Goal: Task Accomplishment & Management: Use online tool/utility

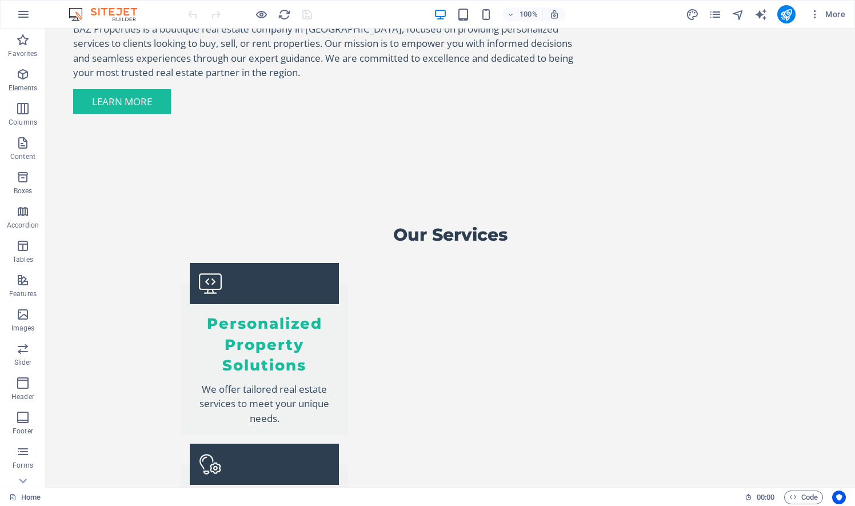
scroll to position [1223, 0]
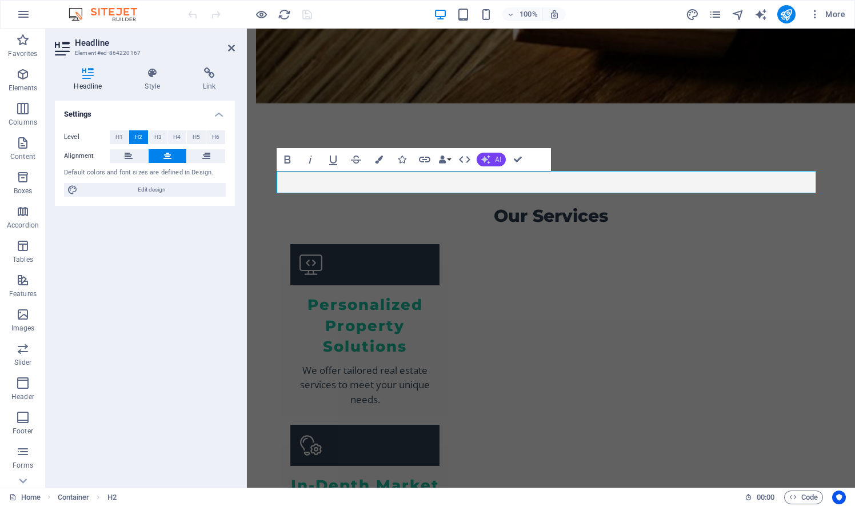
click at [490, 160] on icon "button" at bounding box center [485, 159] width 9 height 9
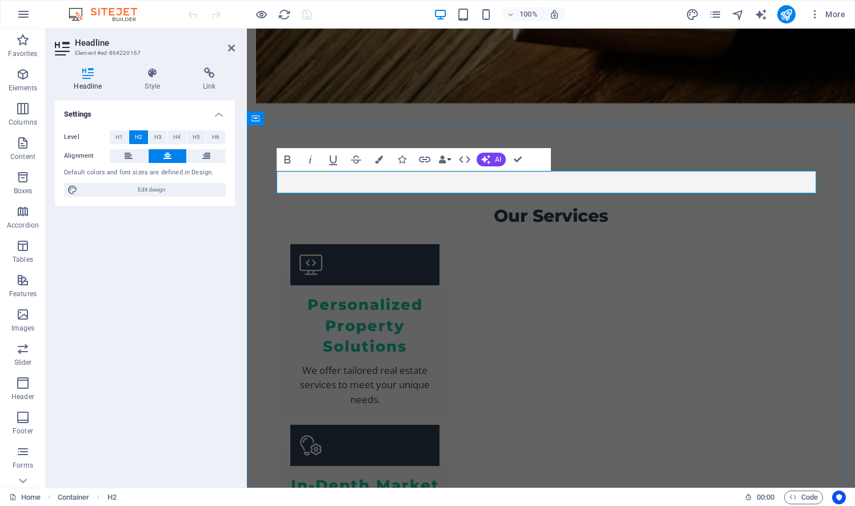
drag, startPoint x: 469, startPoint y: 182, endPoint x: 628, endPoint y: 181, distance: 159.4
click at [425, 160] on icon "button" at bounding box center [425, 160] width 14 height 14
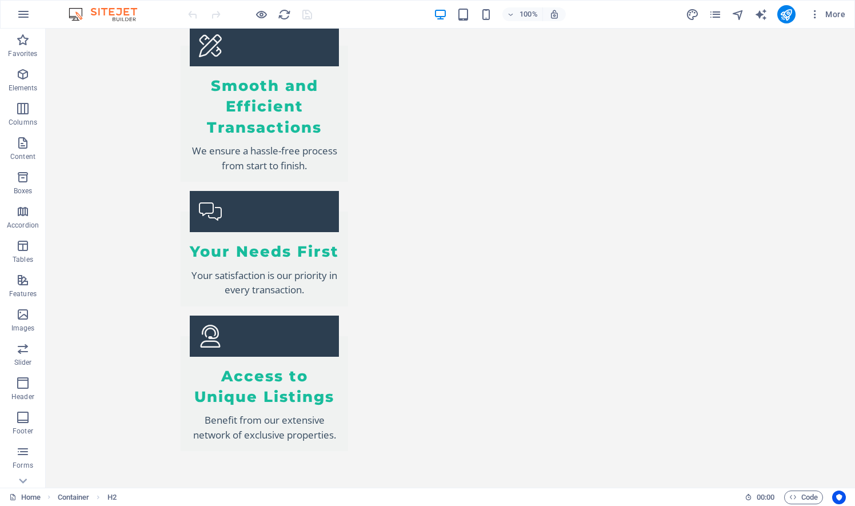
scroll to position [1946, 0]
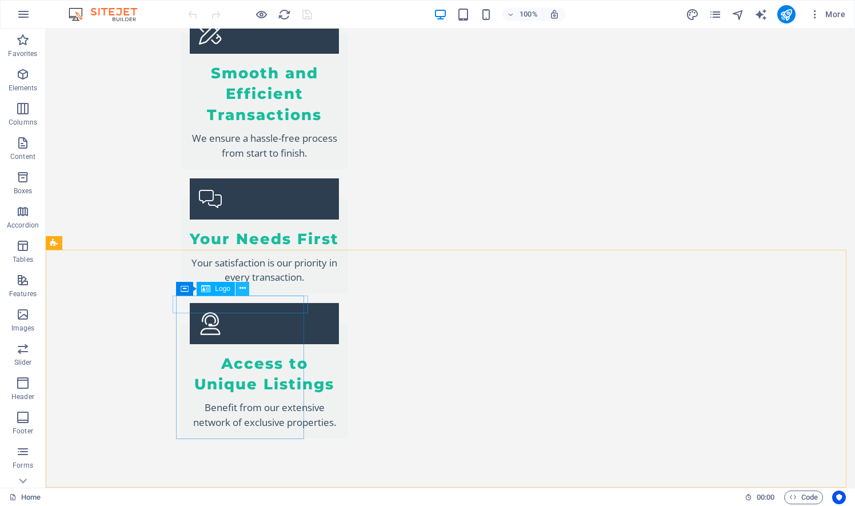
click at [244, 290] on icon at bounding box center [242, 288] width 6 height 12
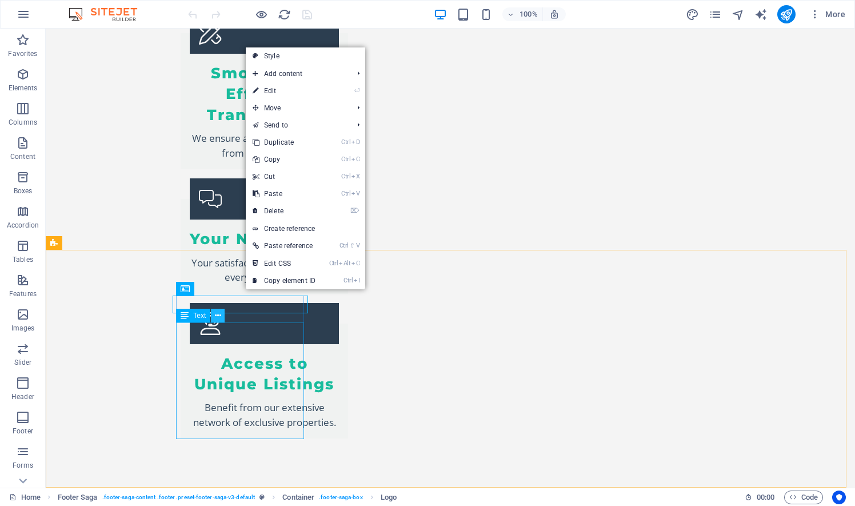
click at [219, 316] on icon at bounding box center [218, 316] width 6 height 12
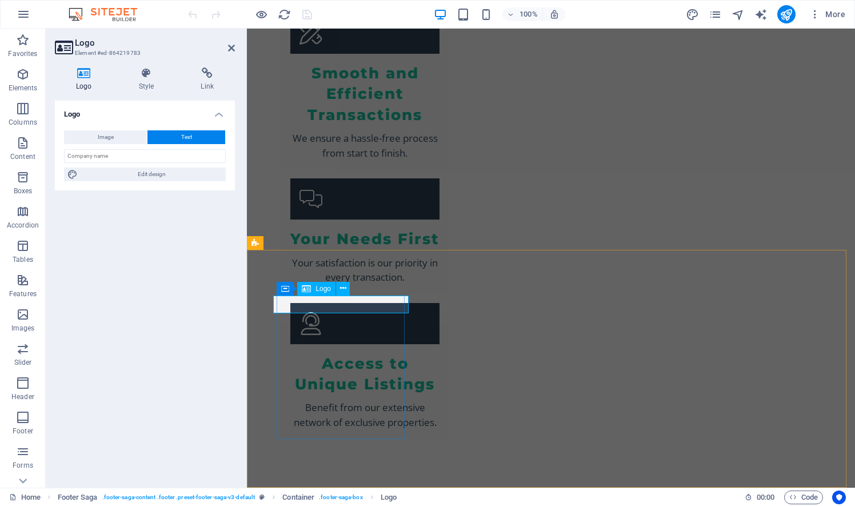
click at [344, 288] on icon at bounding box center [343, 288] width 6 height 12
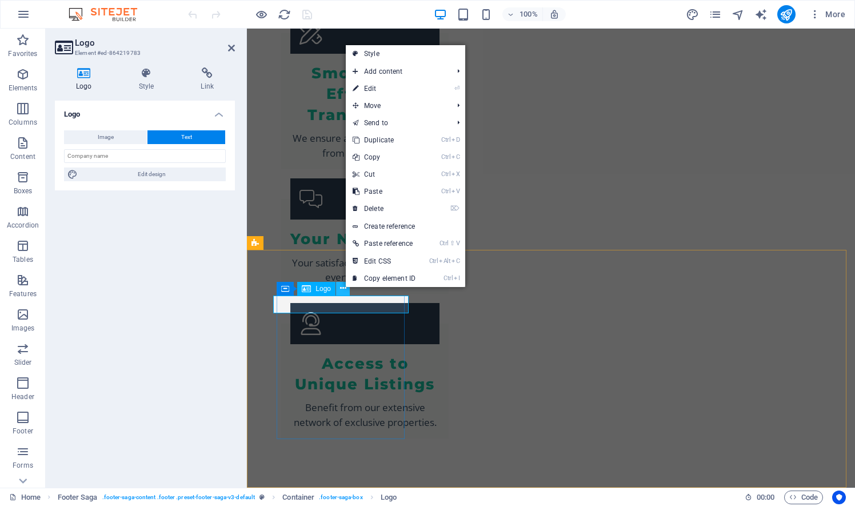
click at [343, 289] on icon at bounding box center [343, 288] width 6 height 12
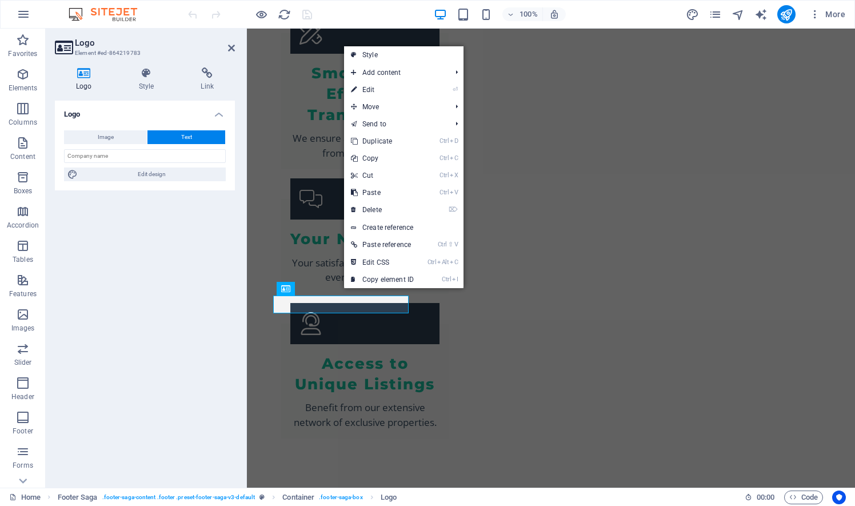
click at [88, 79] on h4 "Logo" at bounding box center [86, 79] width 63 height 24
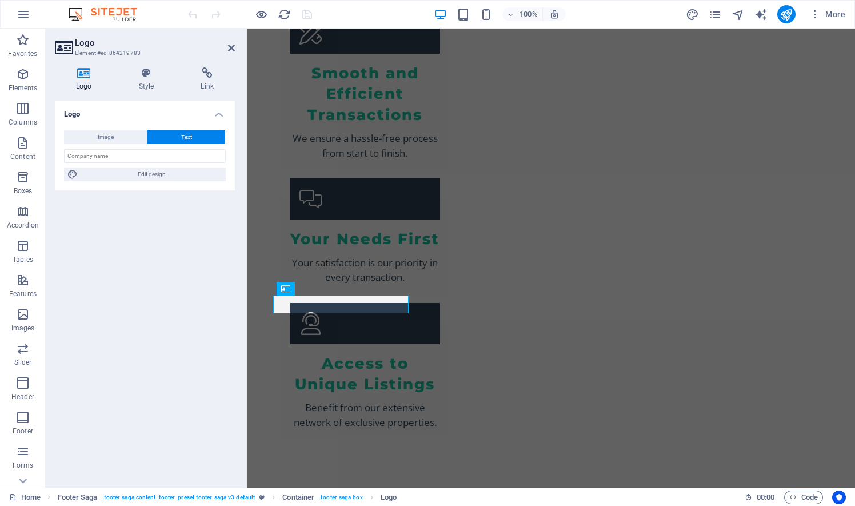
click at [88, 79] on h4 "Logo" at bounding box center [86, 79] width 63 height 24
click at [115, 142] on button "Image" at bounding box center [105, 137] width 83 height 14
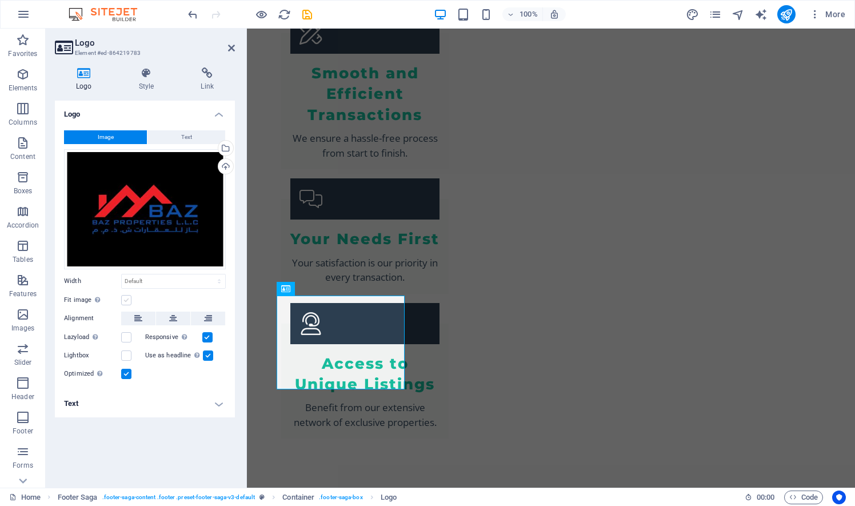
click at [126, 299] on label at bounding box center [126, 300] width 10 height 10
click at [0, 0] on input "Fit image Automatically fit image to a fixed width and height" at bounding box center [0, 0] width 0 height 0
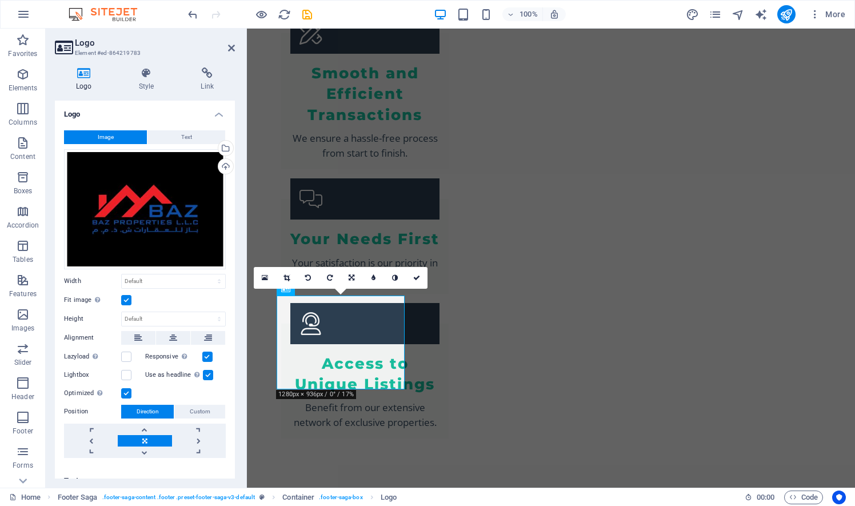
click at [126, 299] on label at bounding box center [126, 300] width 10 height 10
click at [0, 0] on input "Fit image Automatically fit image to a fixed width and height" at bounding box center [0, 0] width 0 height 0
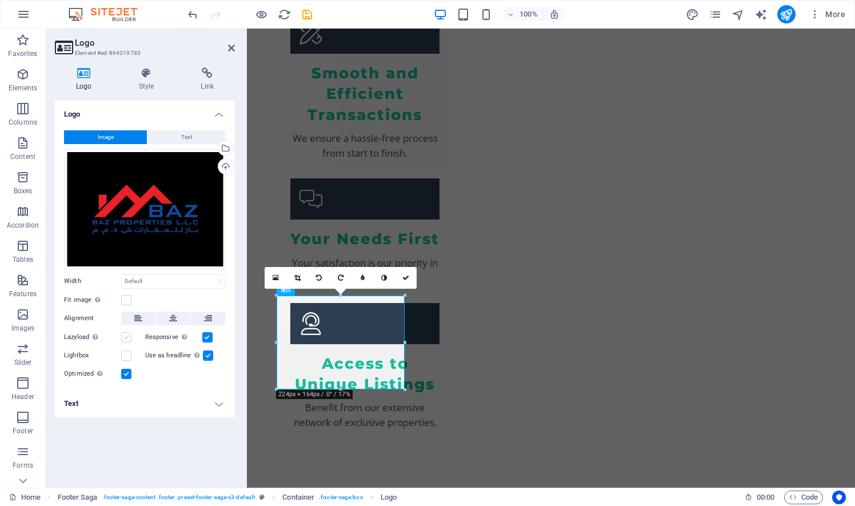
click at [127, 339] on label at bounding box center [126, 337] width 10 height 10
click at [0, 0] on input "Lazyload Loading images after the page loads improves page speed." at bounding box center [0, 0] width 0 height 0
click at [127, 339] on label at bounding box center [126, 337] width 10 height 10
click at [0, 0] on input "Lazyload Loading images after the page loads improves page speed." at bounding box center [0, 0] width 0 height 0
click at [222, 406] on h4 "Text" at bounding box center [145, 403] width 180 height 27
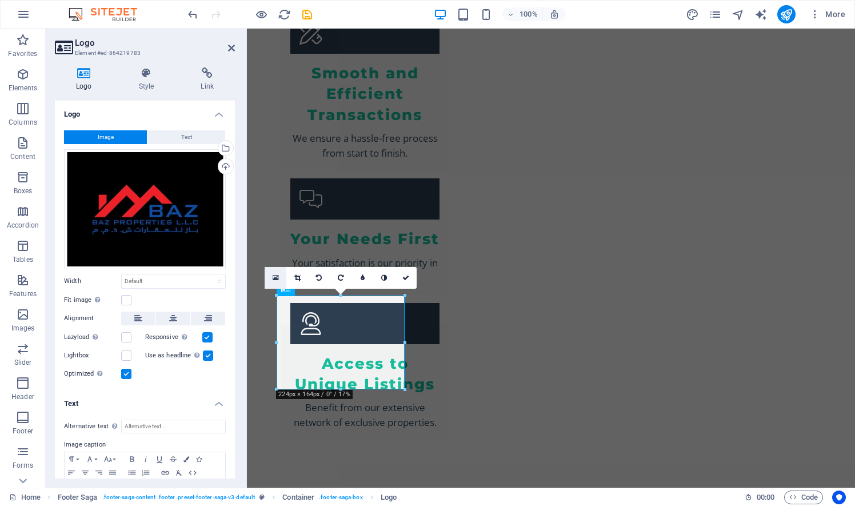
click at [276, 280] on icon at bounding box center [275, 278] width 6 height 8
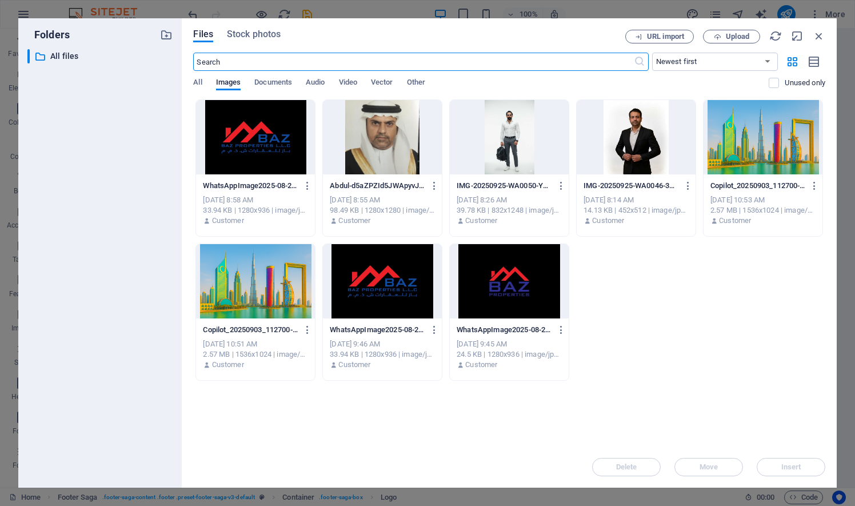
scroll to position [1962, 0]
click at [531, 305] on div at bounding box center [509, 281] width 119 height 74
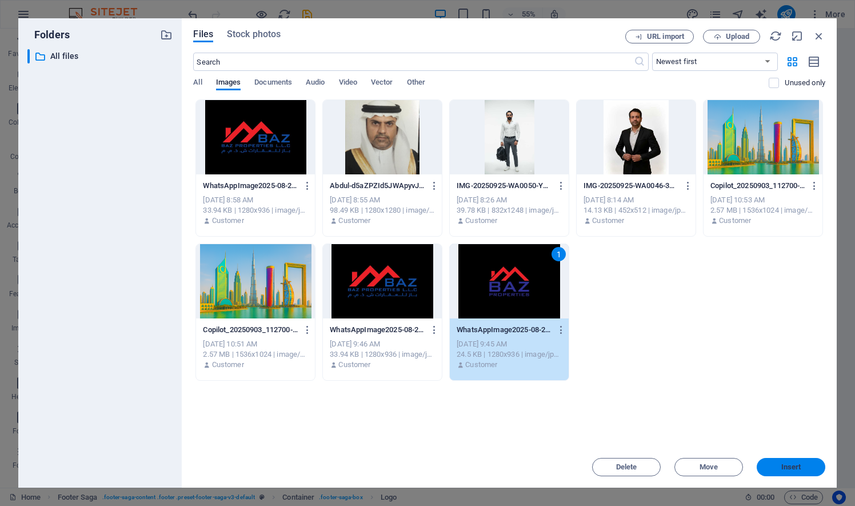
click at [791, 470] on span "Insert" at bounding box center [791, 466] width 20 height 7
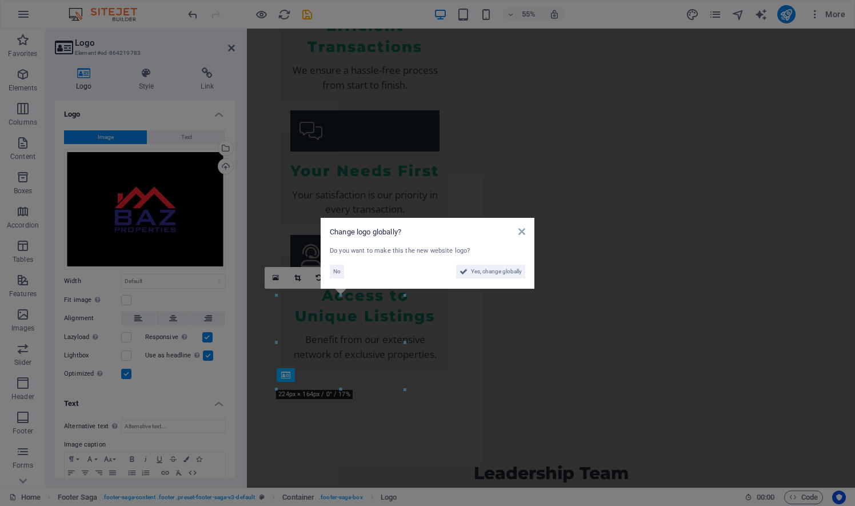
scroll to position [1946, 0]
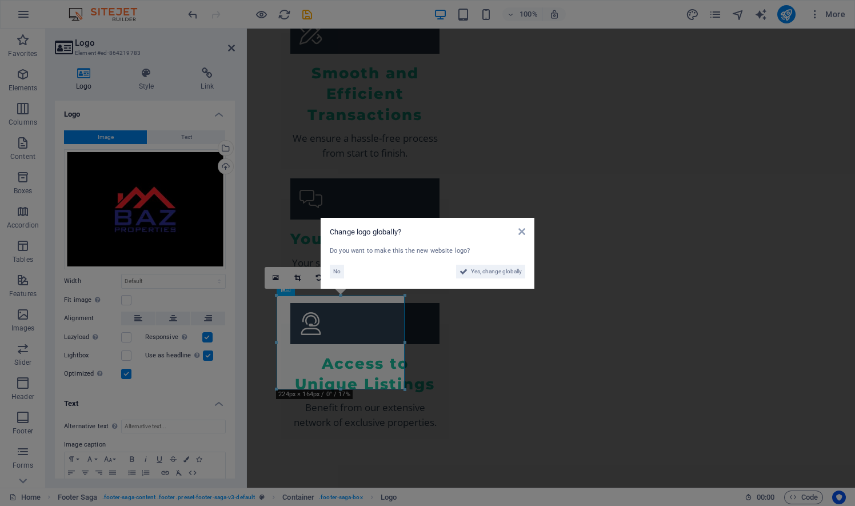
click at [297, 276] on aside "Change logo globally? Do you want to make this the new website logo? No Yes, ch…" at bounding box center [427, 253] width 855 height 506
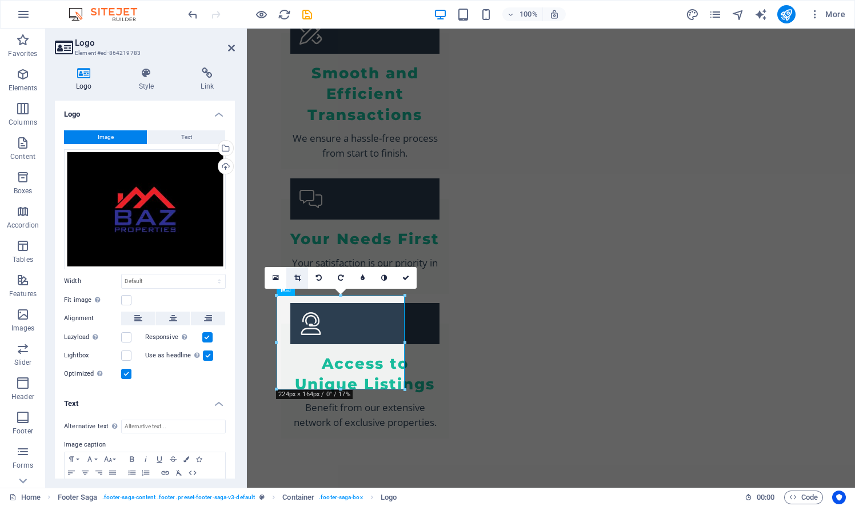
click at [297, 276] on icon at bounding box center [297, 277] width 6 height 7
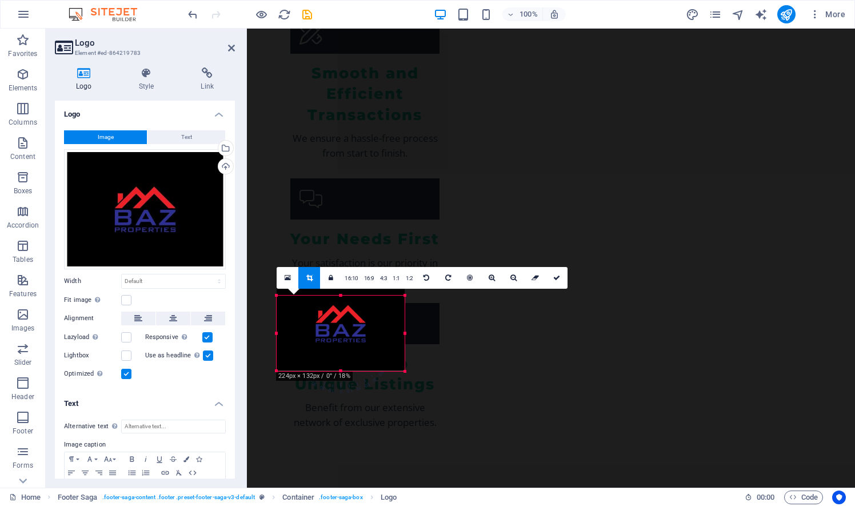
drag, startPoint x: 404, startPoint y: 296, endPoint x: 403, endPoint y: 315, distance: 18.9
click at [403, 315] on div "180 170 160 150 140 130 120 110 100 90 80 70 60 50 40 30 20 10 0 -10 -20 -30 -4…" at bounding box center [340, 332] width 128 height 75
drag, startPoint x: 339, startPoint y: 370, endPoint x: 337, endPoint y: 349, distance: 20.7
click at [337, 349] on div at bounding box center [340, 350] width 128 height 4
click at [555, 276] on icon at bounding box center [556, 277] width 7 height 7
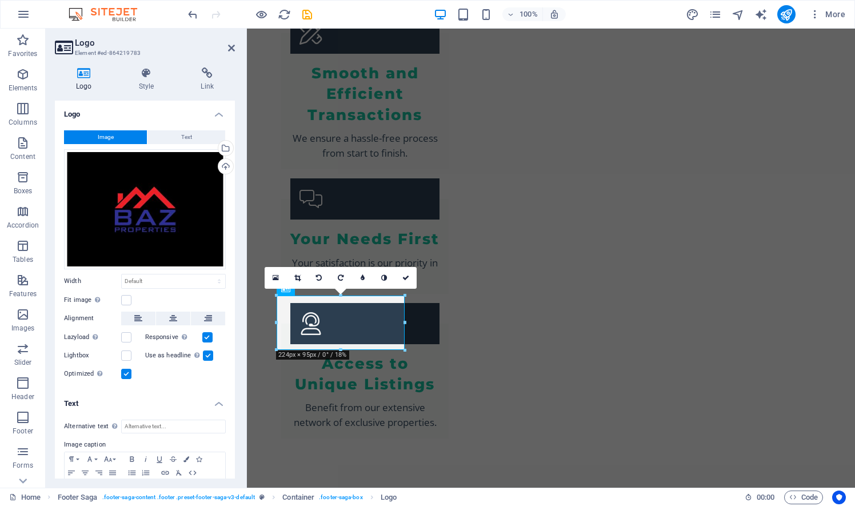
click at [209, 354] on label at bounding box center [208, 355] width 10 height 10
click at [0, 0] on input "Use as headline The image will be wrapped in an H1 headline tag. Useful for giv…" at bounding box center [0, 0] width 0 height 0
click at [209, 354] on label at bounding box center [208, 355] width 10 height 10
click at [0, 0] on input "Use as headline The image will be wrapped in an H1 headline tag. Useful for giv…" at bounding box center [0, 0] width 0 height 0
click at [127, 338] on label at bounding box center [126, 337] width 10 height 10
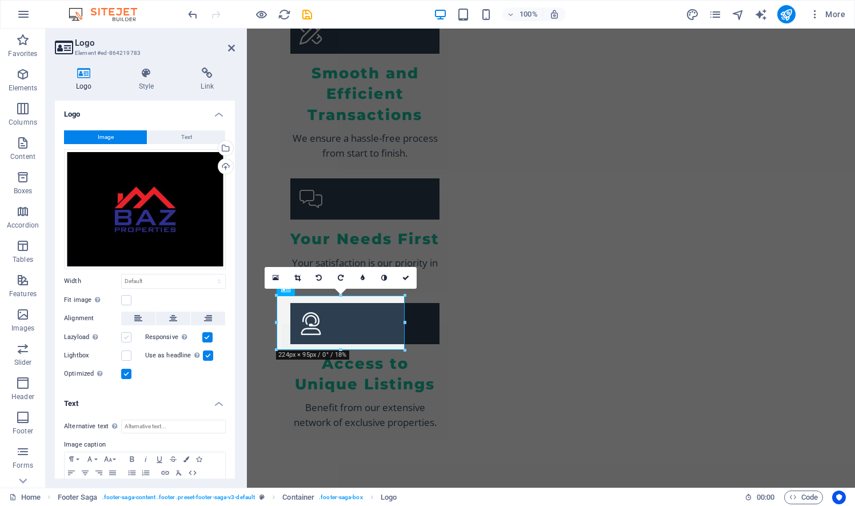
click at [0, 0] on input "Lazyload Loading images after the page loads improves page speed." at bounding box center [0, 0] width 0 height 0
click at [127, 355] on label at bounding box center [126, 355] width 10 height 10
click at [0, 0] on input "Lightbox" at bounding box center [0, 0] width 0 height 0
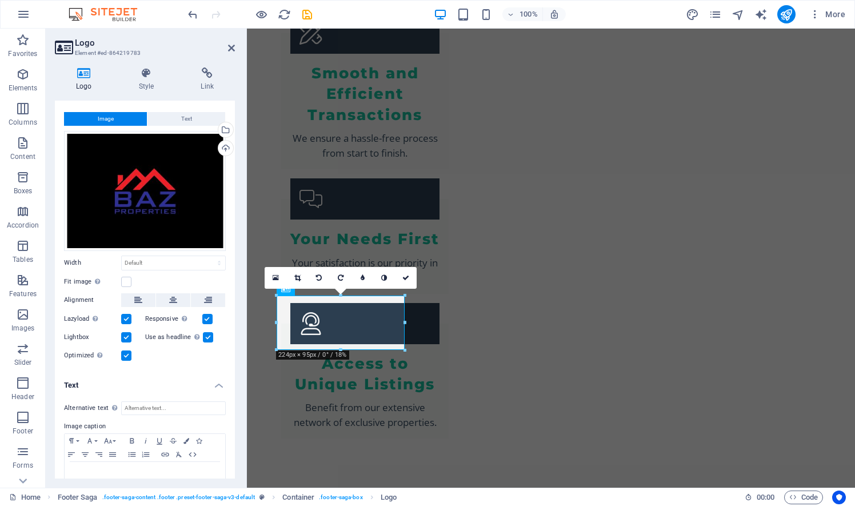
scroll to position [15, 0]
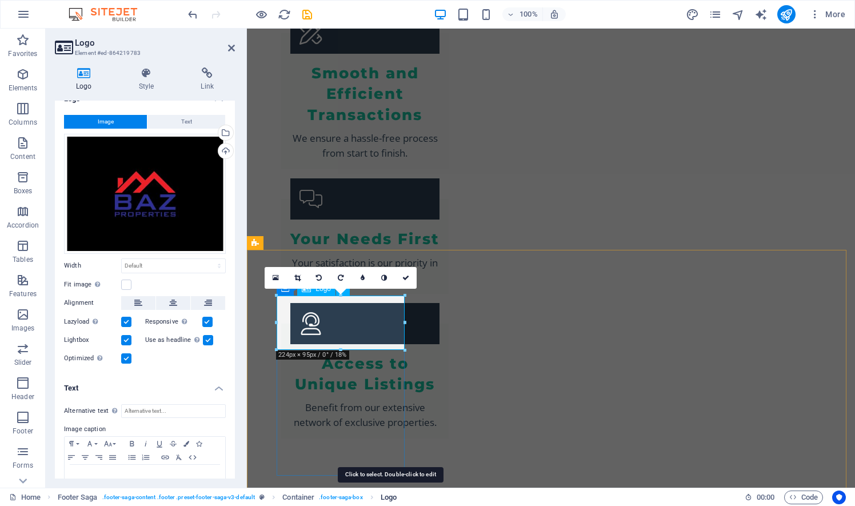
click at [394, 494] on span "Logo" at bounding box center [388, 497] width 16 height 14
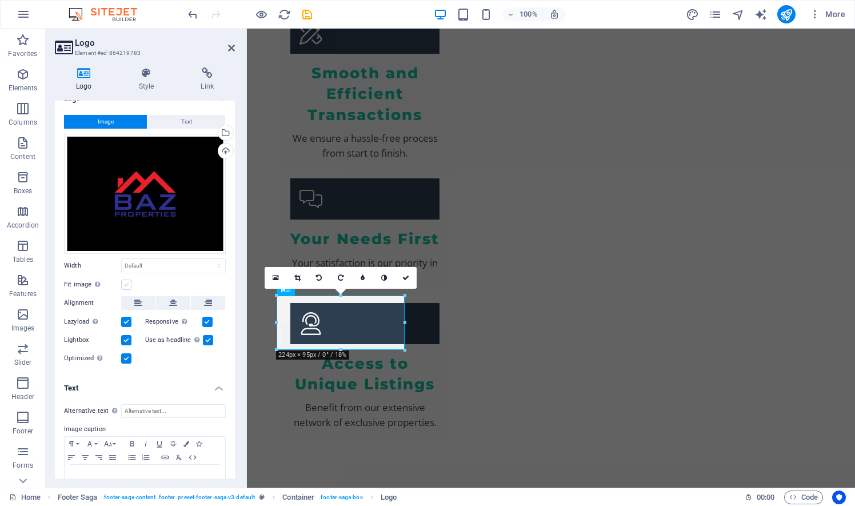
click at [125, 284] on label at bounding box center [126, 284] width 10 height 10
click at [0, 0] on input "Fit image Automatically fit image to a fixed width and height" at bounding box center [0, 0] width 0 height 0
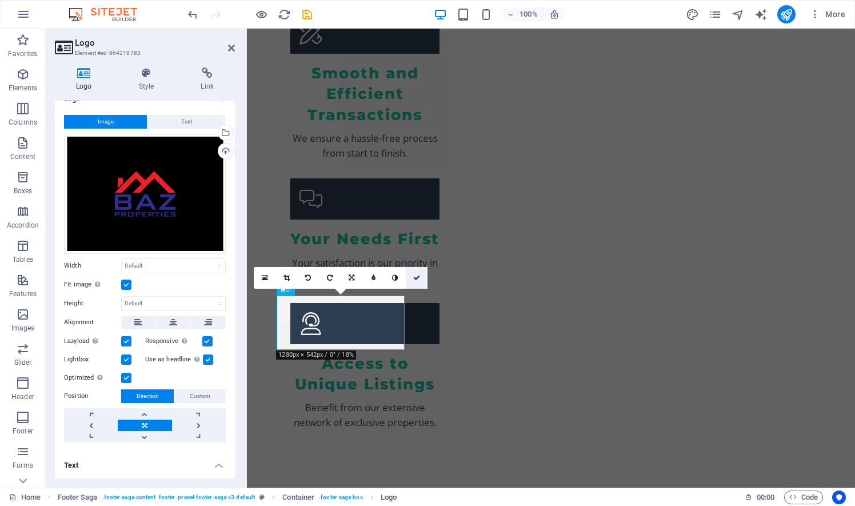
click at [419, 275] on icon at bounding box center [416, 277] width 7 height 7
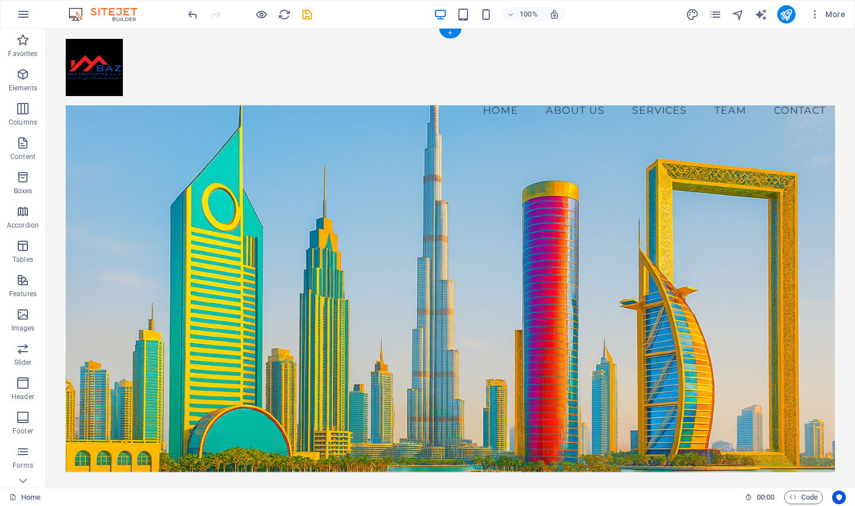
scroll to position [0, 0]
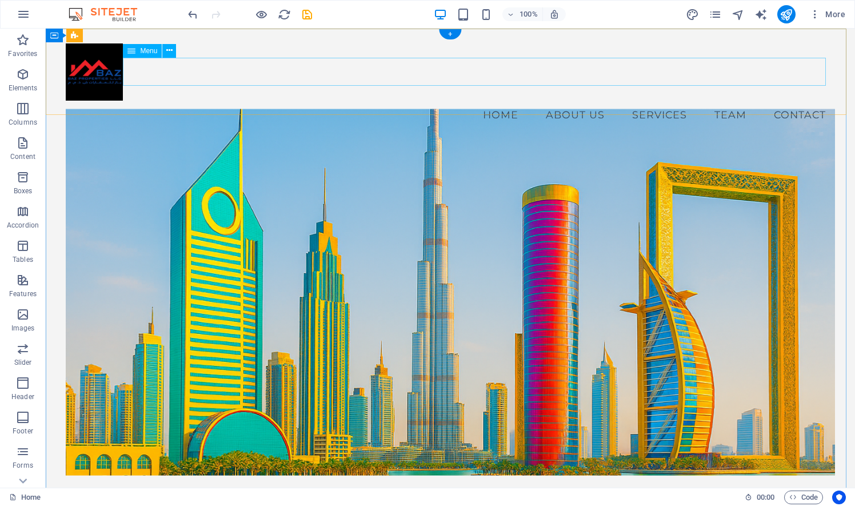
click at [722, 101] on nav "Home About Us Services Team Contact" at bounding box center [450, 115] width 768 height 29
select select
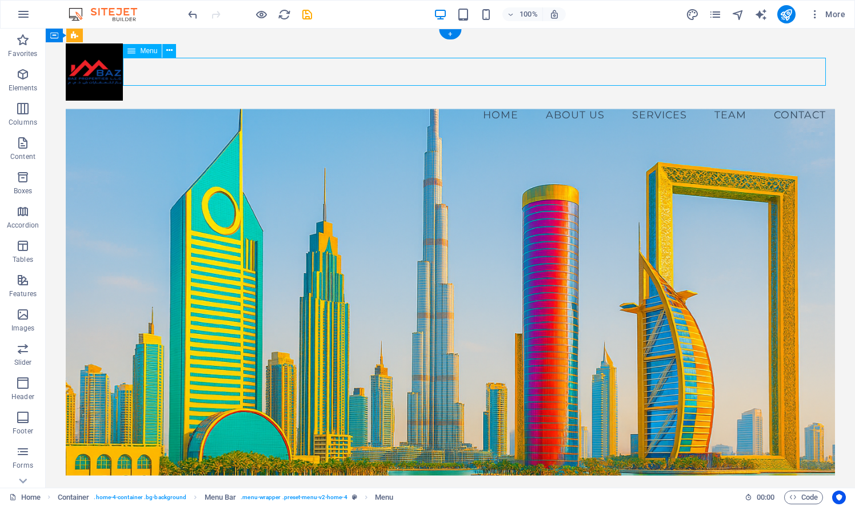
select select
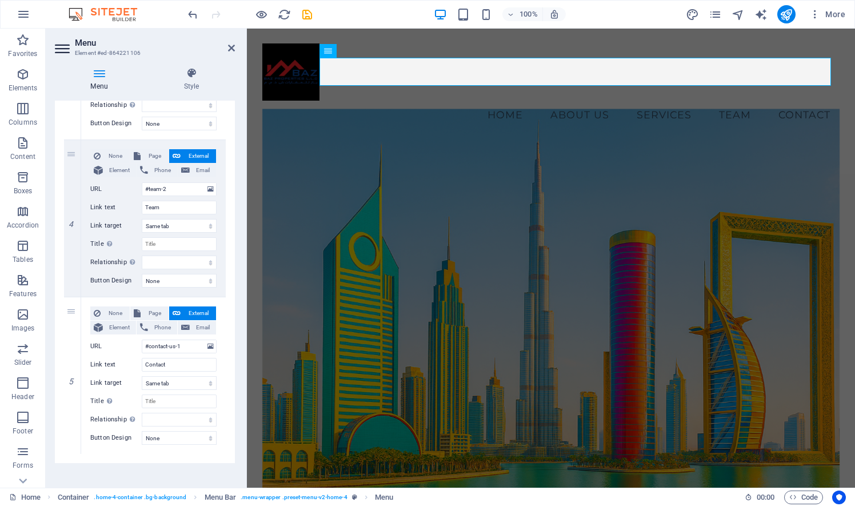
scroll to position [547, 0]
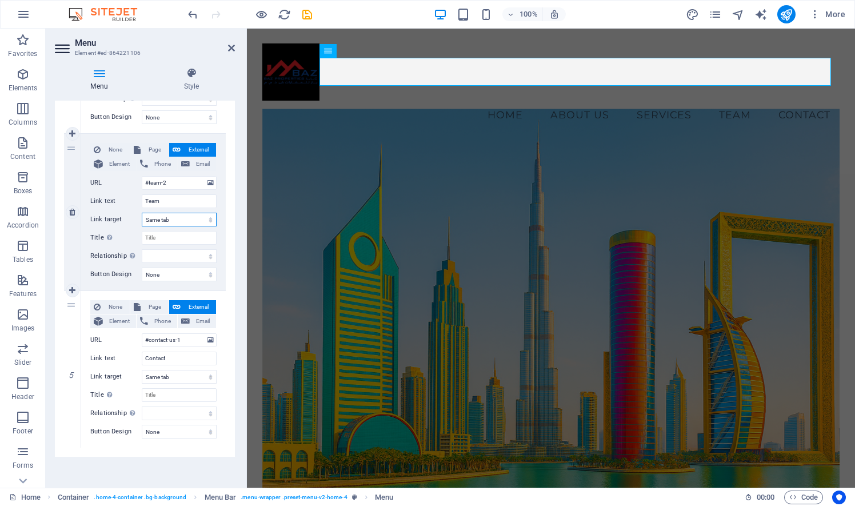
click at [181, 218] on select "New tab Same tab Overlay" at bounding box center [179, 220] width 75 height 14
click at [144, 200] on input "Team" at bounding box center [179, 201] width 75 height 14
type input "LeadTeam"
select select
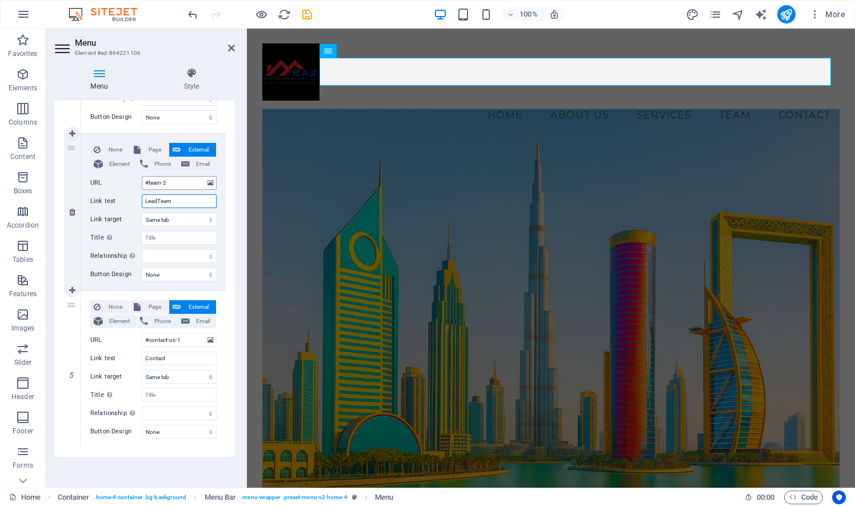
select select
type input "LeaderTeam"
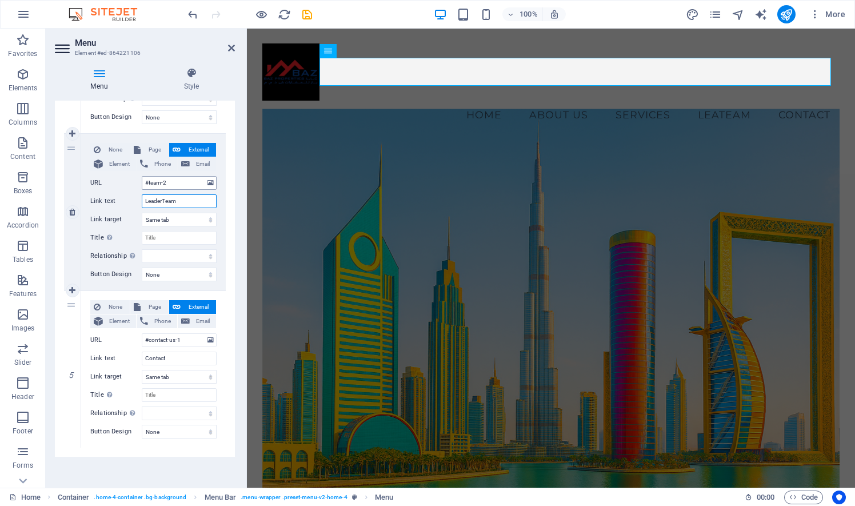
select select
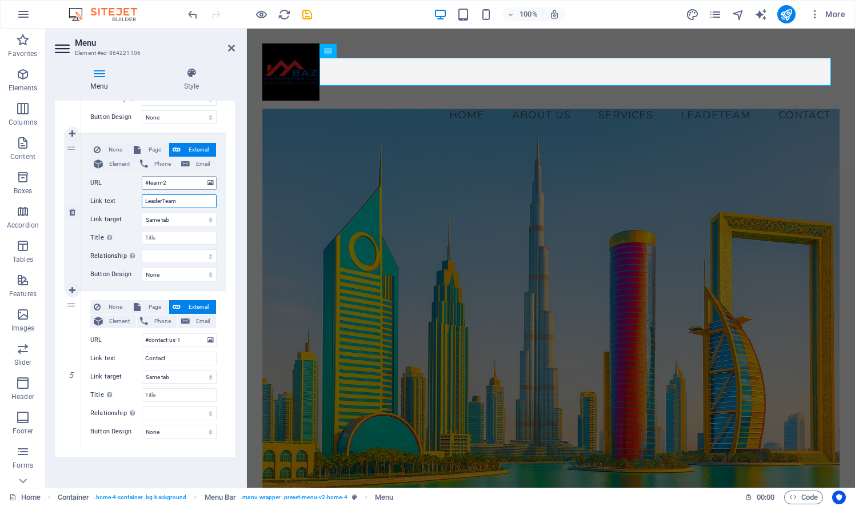
select select
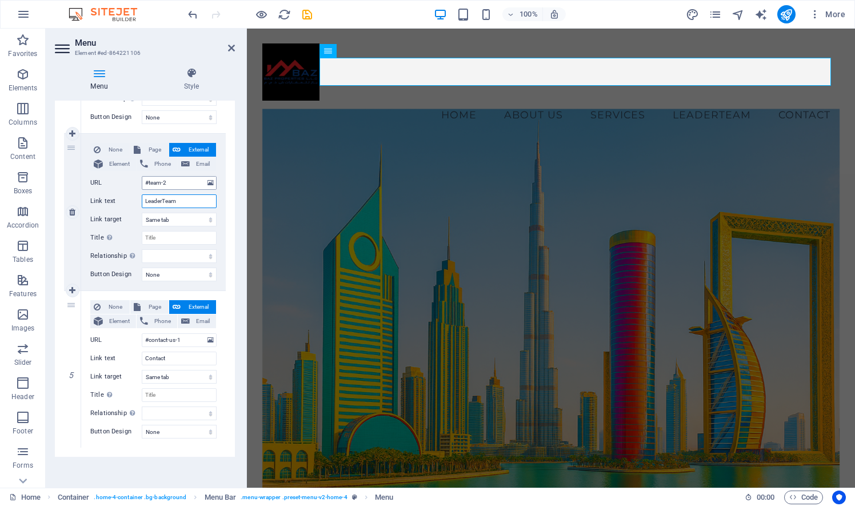
type input "LeadersTeam"
select select
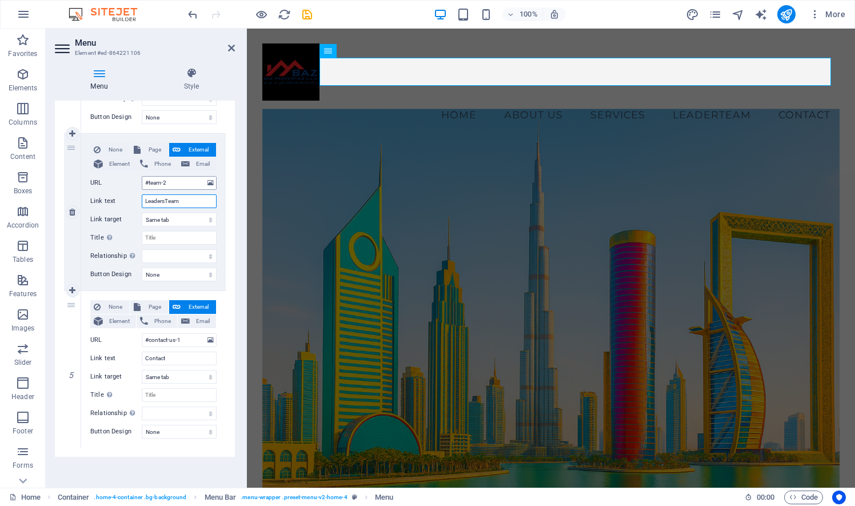
select select
type input "Team"
select select
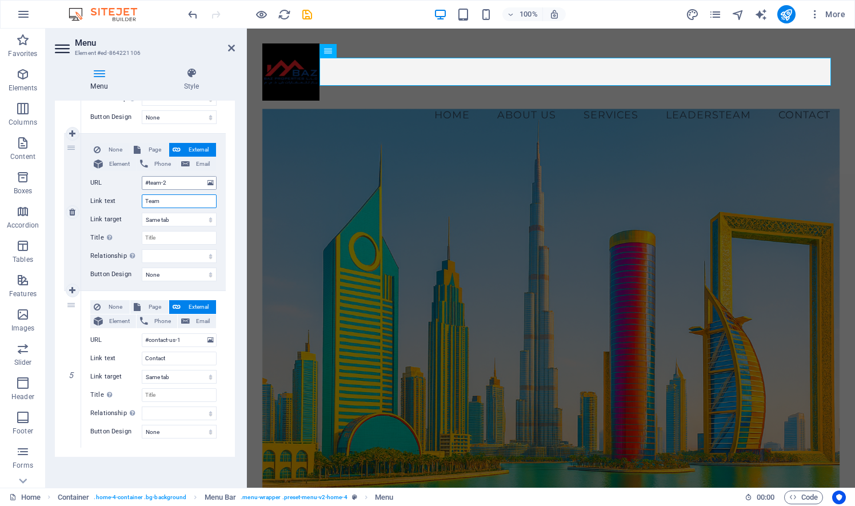
select select
click at [197, 217] on select "New tab Same tab Overlay" at bounding box center [179, 220] width 75 height 14
select select "overlay"
click at [142, 213] on select "New tab Same tab Overlay" at bounding box center [179, 220] width 75 height 14
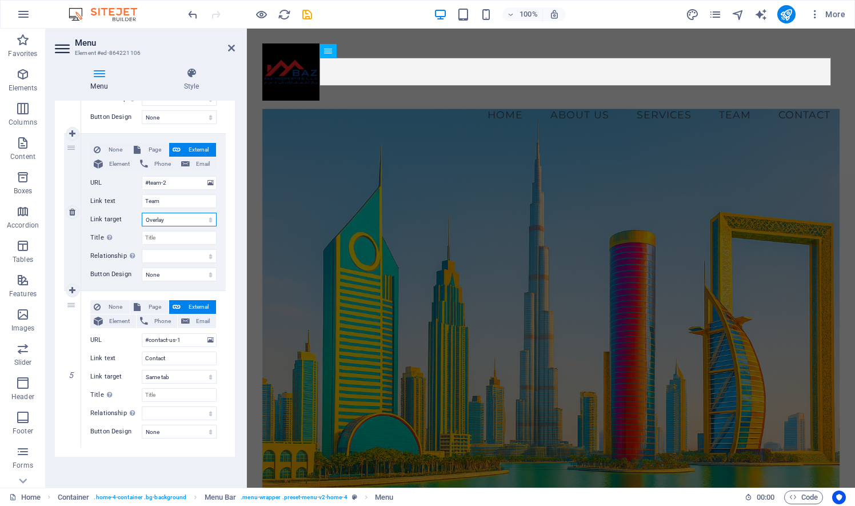
select select
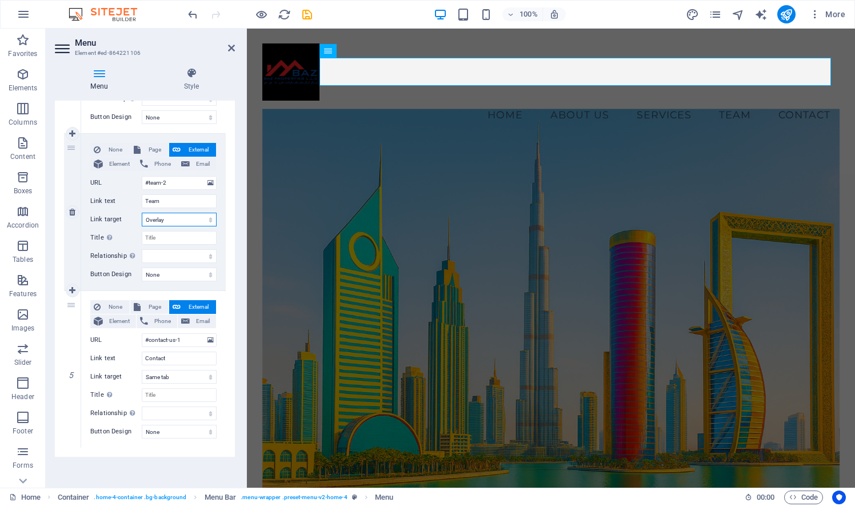
click at [183, 218] on select "New tab Same tab Overlay" at bounding box center [179, 220] width 75 height 14
select select
click at [142, 213] on select "New tab Same tab Overlay" at bounding box center [179, 220] width 75 height 14
select select
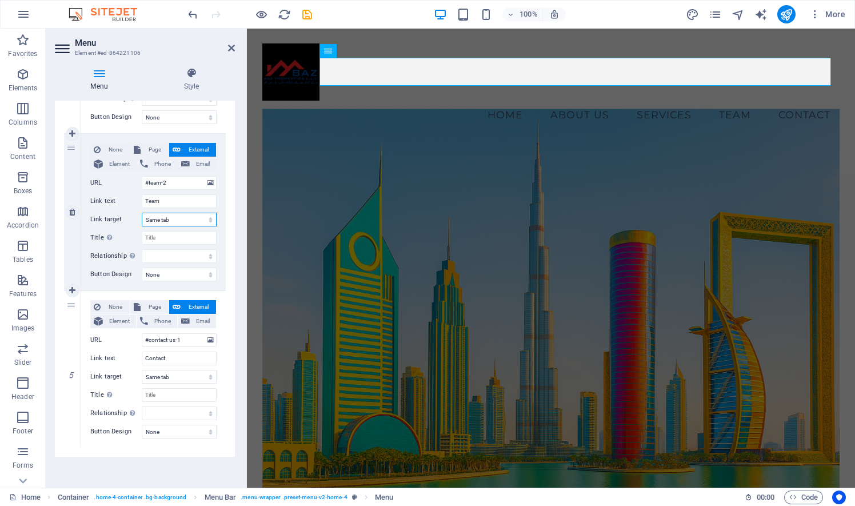
select select
click at [155, 144] on span "Page" at bounding box center [154, 150] width 21 height 14
select select
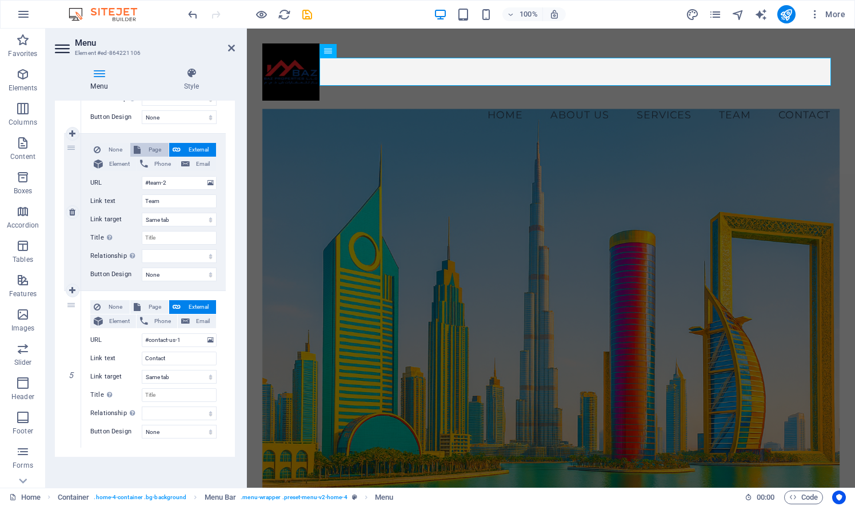
select select
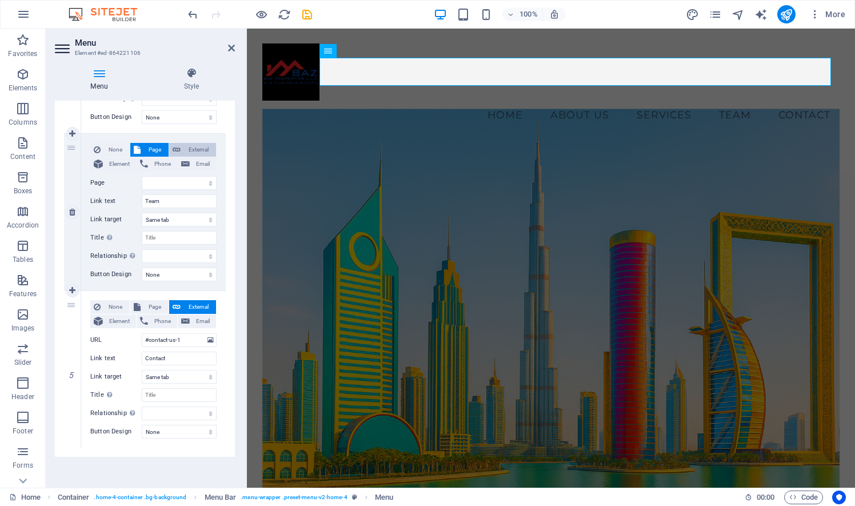
click at [194, 148] on span "External" at bounding box center [198, 150] width 29 height 14
select select
select select "blank"
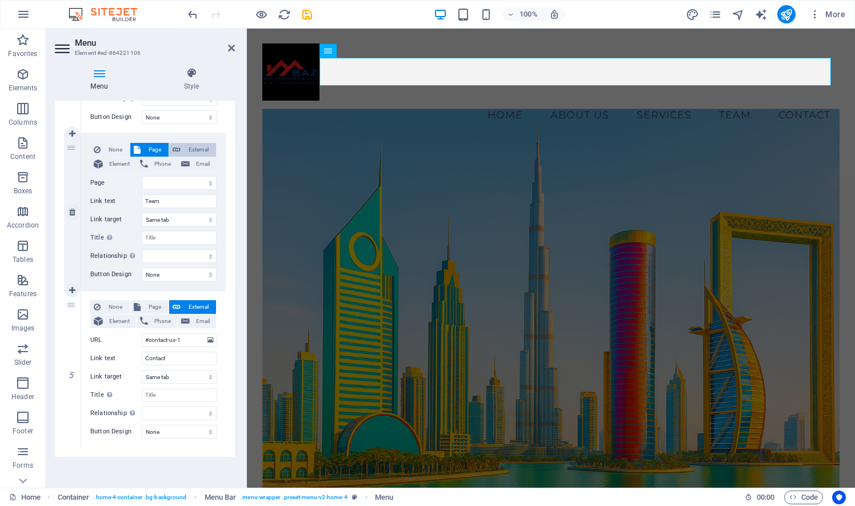
select select
click at [233, 48] on icon at bounding box center [231, 47] width 7 height 9
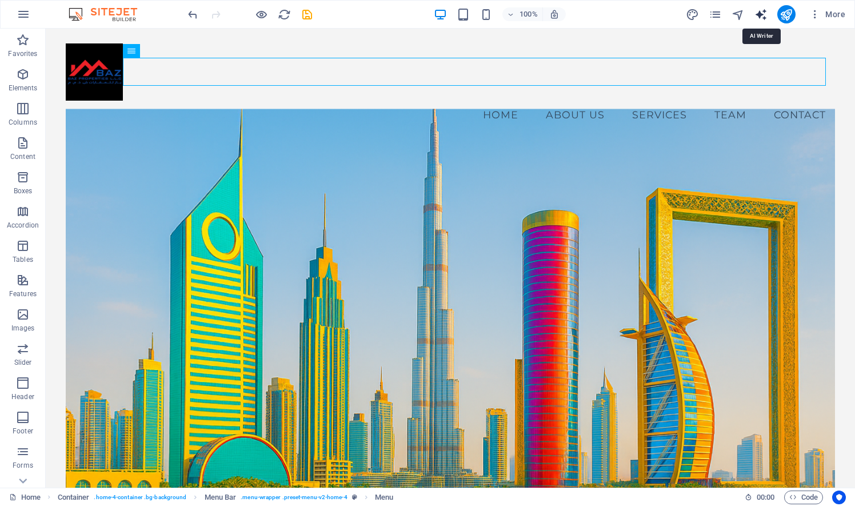
click at [759, 15] on icon "text_generator" at bounding box center [760, 14] width 13 height 13
select select "English"
